Goal: Task Accomplishment & Management: Manage account settings

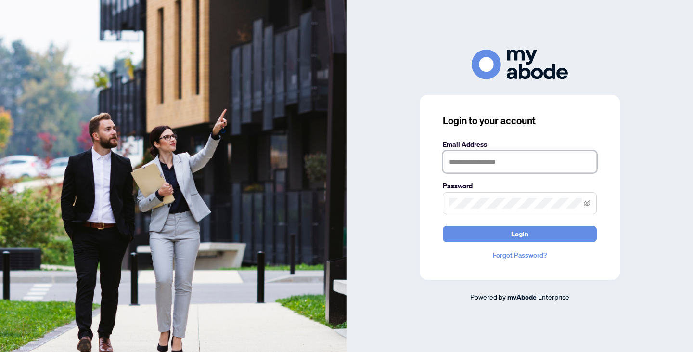
click at [469, 166] on input "text" at bounding box center [520, 162] width 154 height 22
type input "**********"
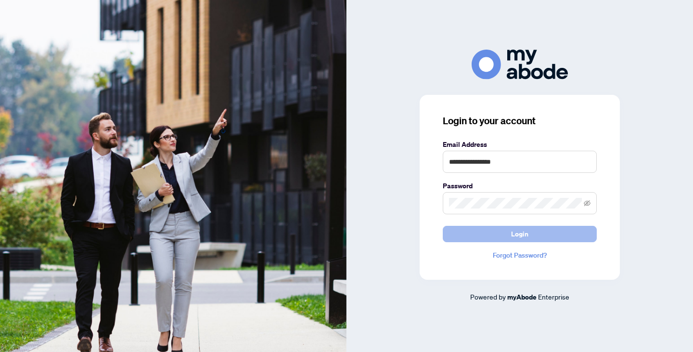
click at [496, 236] on button "Login" at bounding box center [520, 234] width 154 height 16
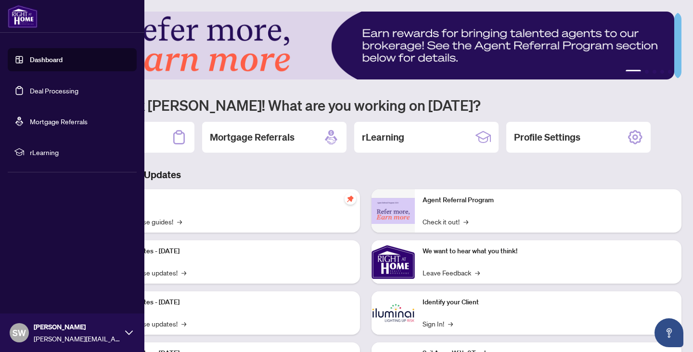
click at [30, 93] on link "Deal Processing" at bounding box center [54, 90] width 49 height 9
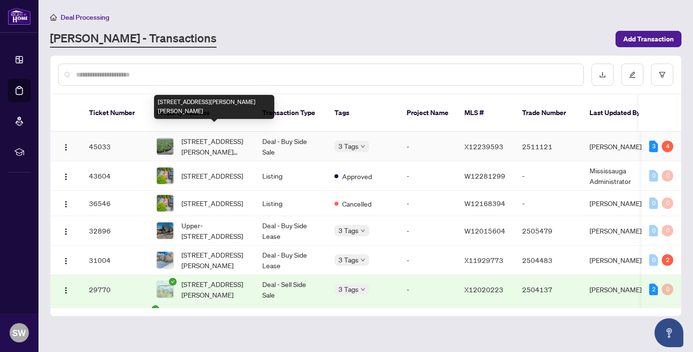
click at [220, 139] on span "[STREET_ADDRESS][PERSON_NAME][PERSON_NAME]" at bounding box center [213, 146] width 65 height 21
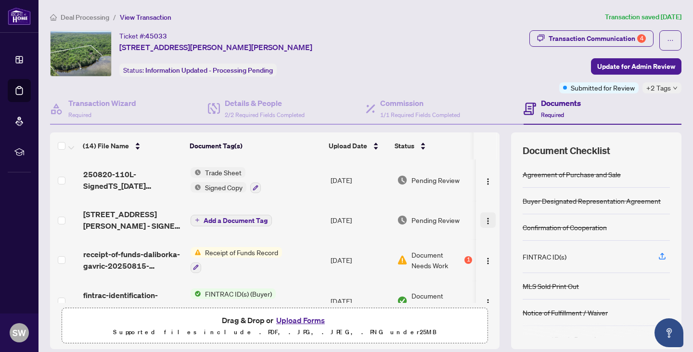
click at [482, 224] on button "button" at bounding box center [487, 219] width 15 height 15
click at [625, 38] on div "Transaction Communication 4" at bounding box center [596, 38] width 97 height 15
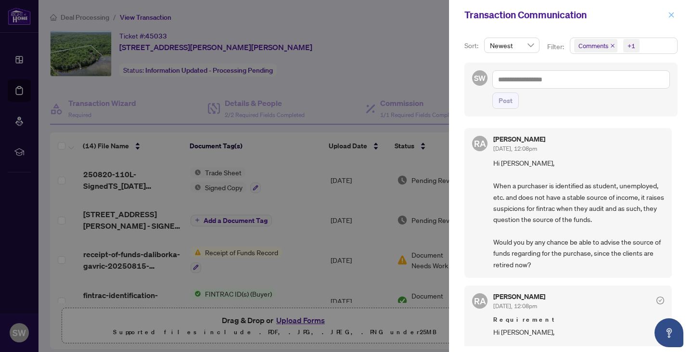
click at [674, 10] on button "button" at bounding box center [671, 15] width 13 height 12
